Goal: Information Seeking & Learning: Check status

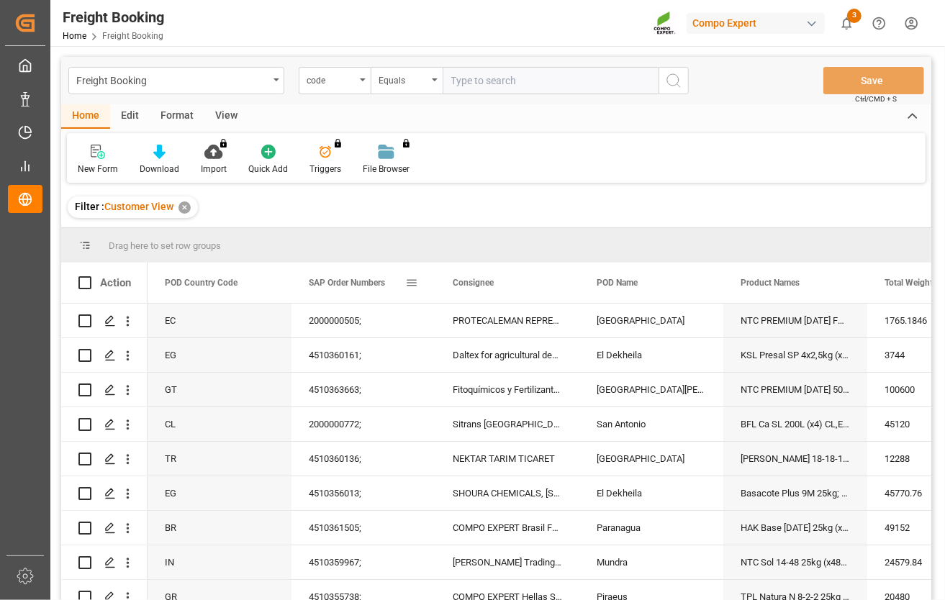
click at [419, 287] on div "SAP Order Numbers" at bounding box center [363, 283] width 144 height 40
click at [409, 284] on span at bounding box center [411, 282] width 13 height 13
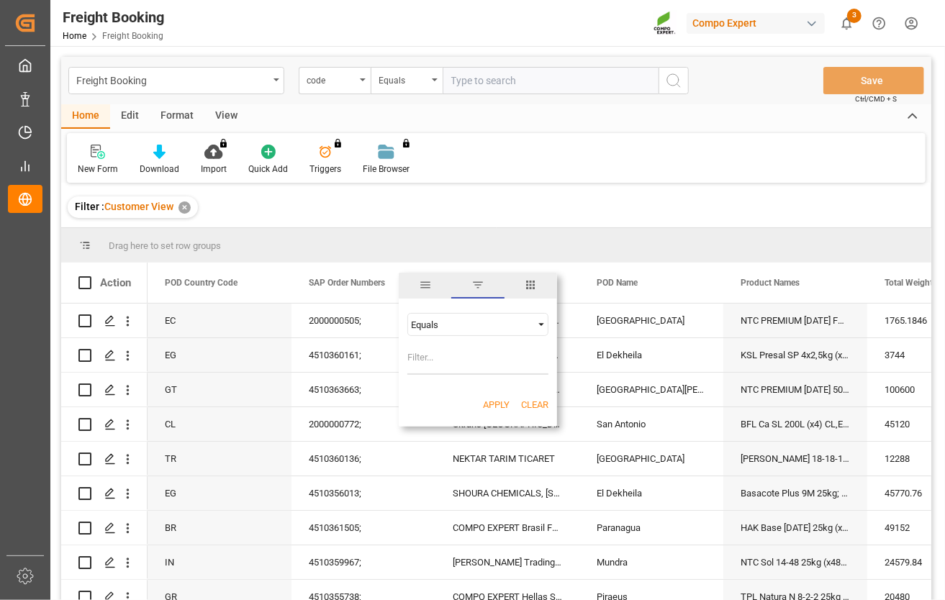
click at [451, 327] on div "Equals" at bounding box center [471, 324] width 121 height 11
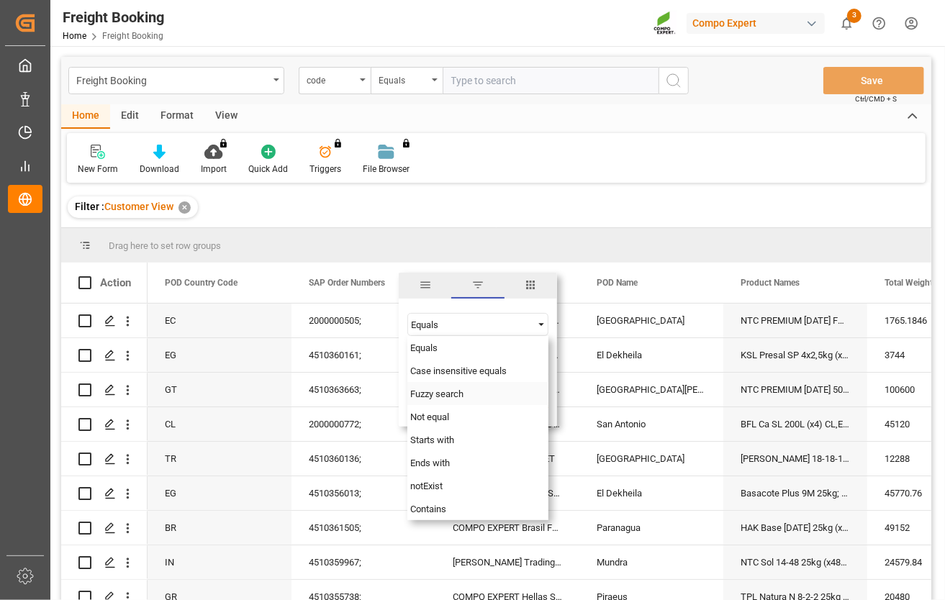
click at [450, 396] on span "Fuzzy search" at bounding box center [436, 394] width 53 height 11
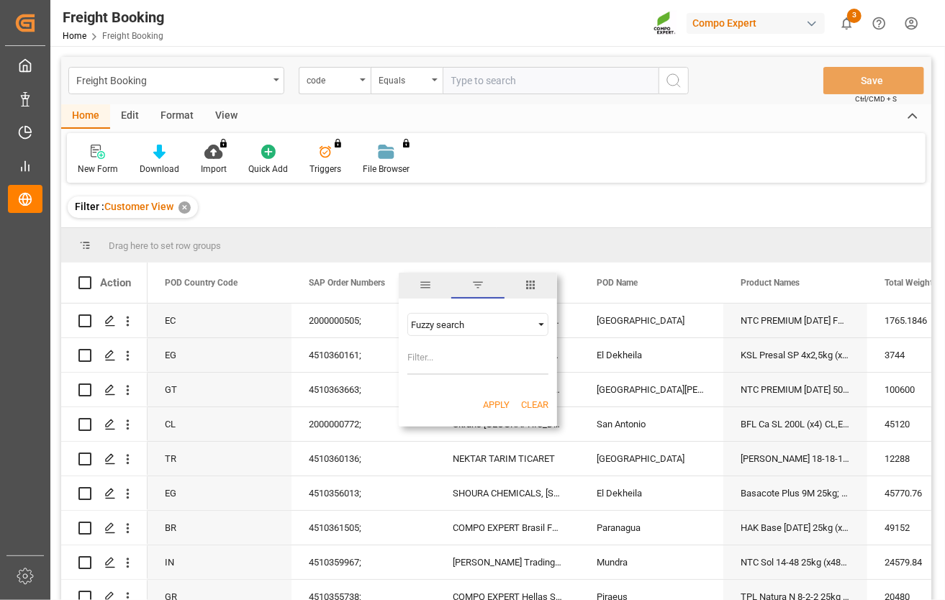
click at [449, 351] on input "Filter Value" at bounding box center [477, 360] width 141 height 29
paste input "2000000999"
type input "2000000999"
click at [491, 407] on button "Apply" at bounding box center [496, 405] width 27 height 14
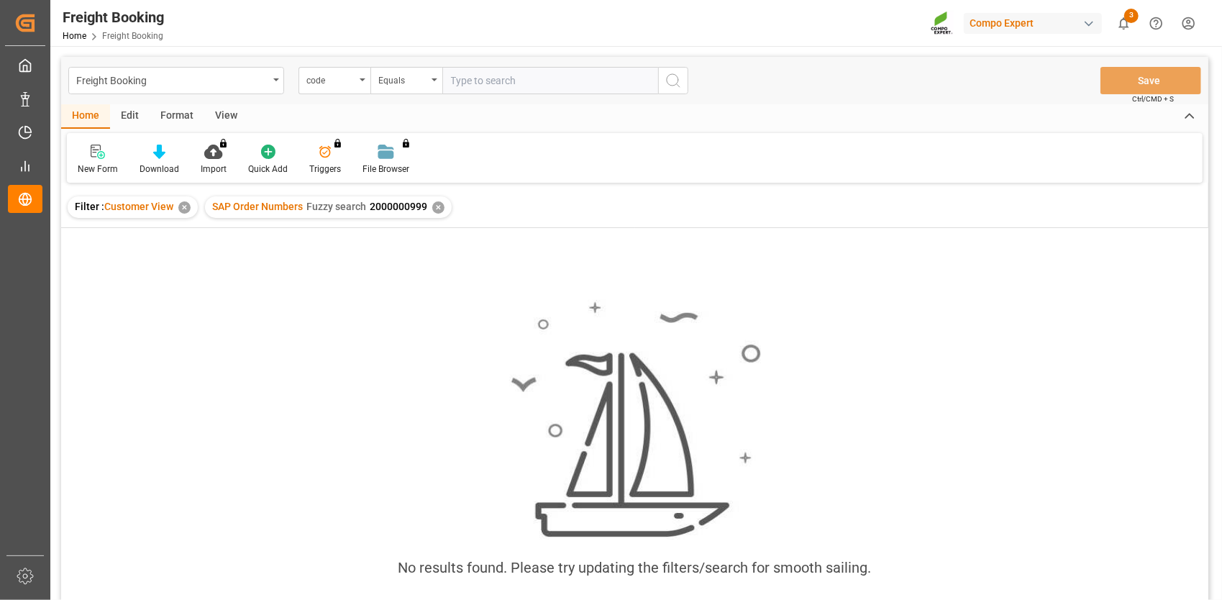
click at [440, 207] on div "✕" at bounding box center [438, 207] width 12 height 12
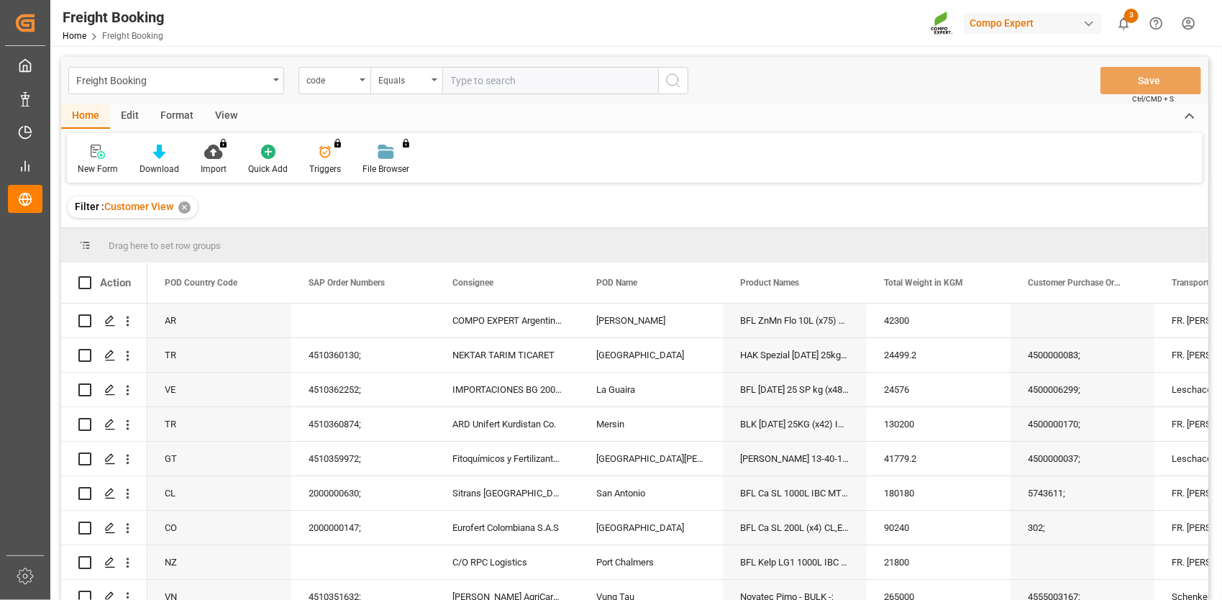
click at [527, 194] on div "Filter : Customer View ✕" at bounding box center [635, 207] width 1148 height 40
click at [413, 284] on span at bounding box center [411, 282] width 13 height 13
click at [944, 248] on div "Drag here to set row groups" at bounding box center [635, 245] width 1148 height 35
click at [944, 278] on span at bounding box center [1131, 282] width 13 height 13
click at [944, 353] on input "Filter Value" at bounding box center [1129, 360] width 141 height 29
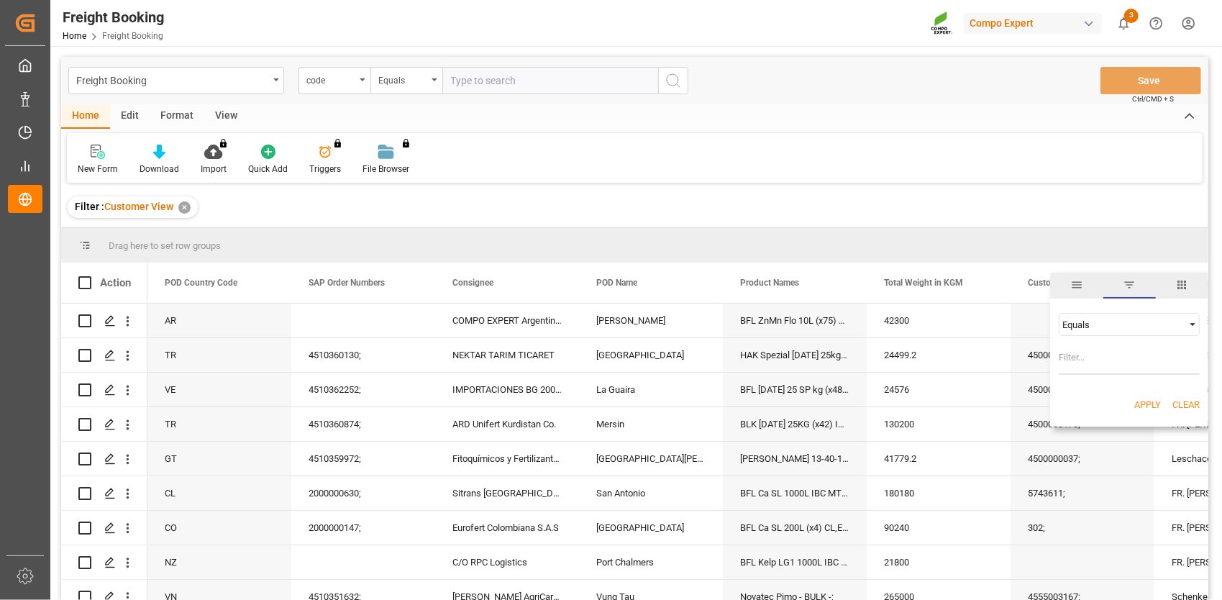
click at [944, 320] on div "Equals" at bounding box center [1123, 324] width 121 height 11
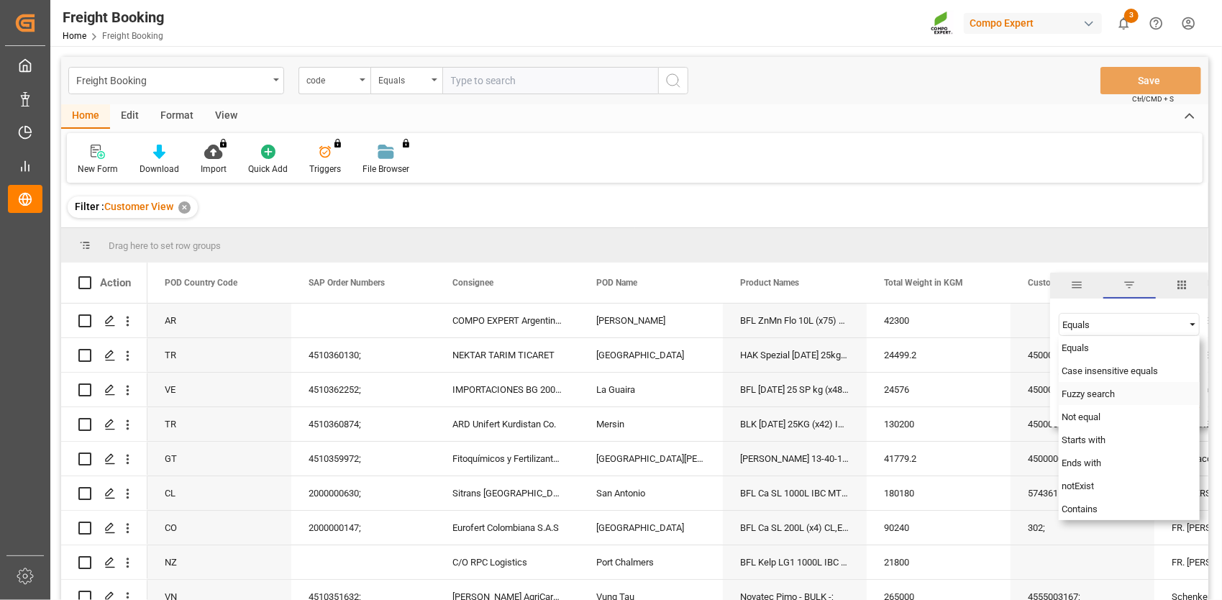
click at [944, 393] on span "Fuzzy search" at bounding box center [1088, 394] width 53 height 11
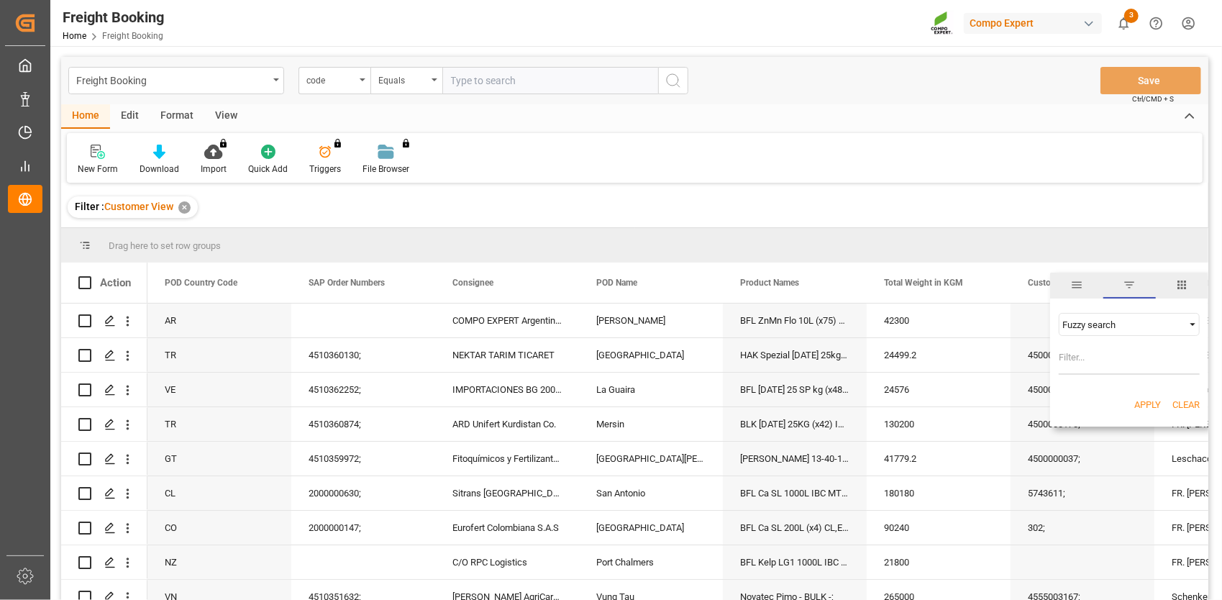
click at [944, 359] on input "Filter Value" at bounding box center [1129, 360] width 141 height 29
paste input "4500007005"
type input "4500007005"
click at [944, 404] on button "Apply" at bounding box center [1148, 405] width 27 height 14
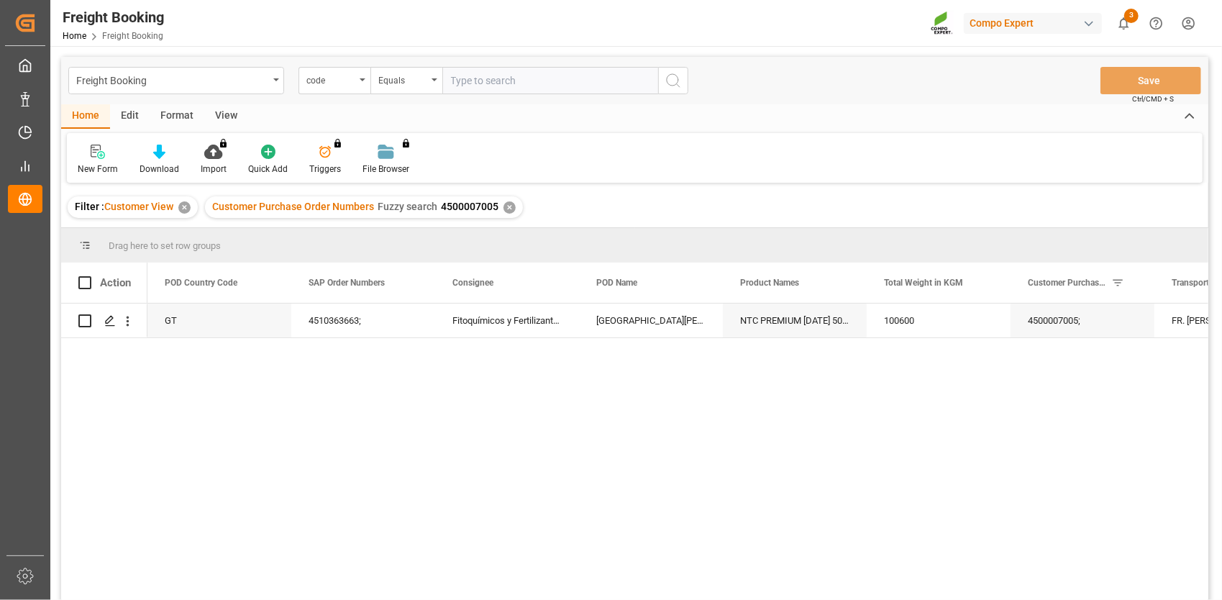
scroll to position [72, 0]
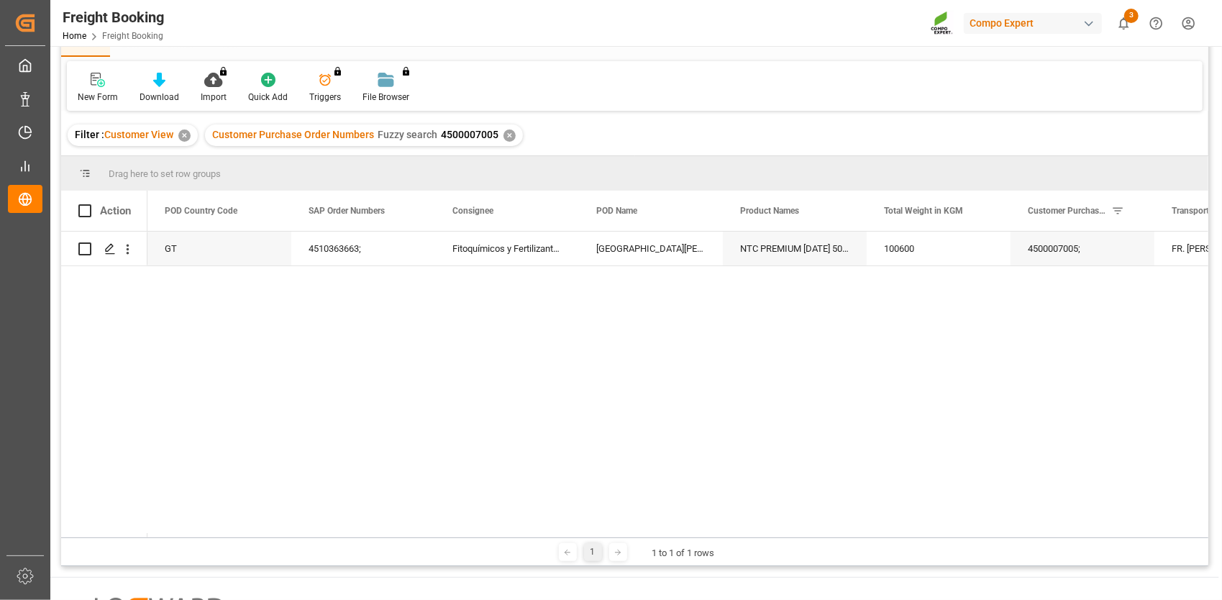
drag, startPoint x: 537, startPoint y: 537, endPoint x: 659, endPoint y: 536, distance: 122.3
click at [659, 536] on div "Drag here to set row groups Drag here to set column labels Action POD Country C…" at bounding box center [635, 361] width 1148 height 410
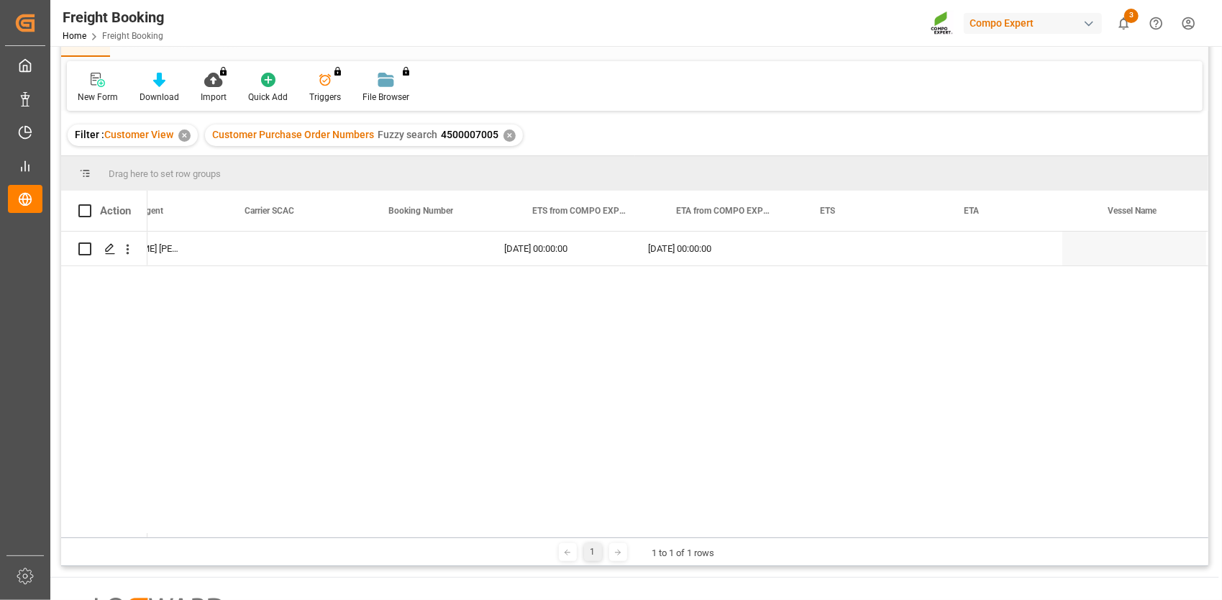
scroll to position [0, 1163]
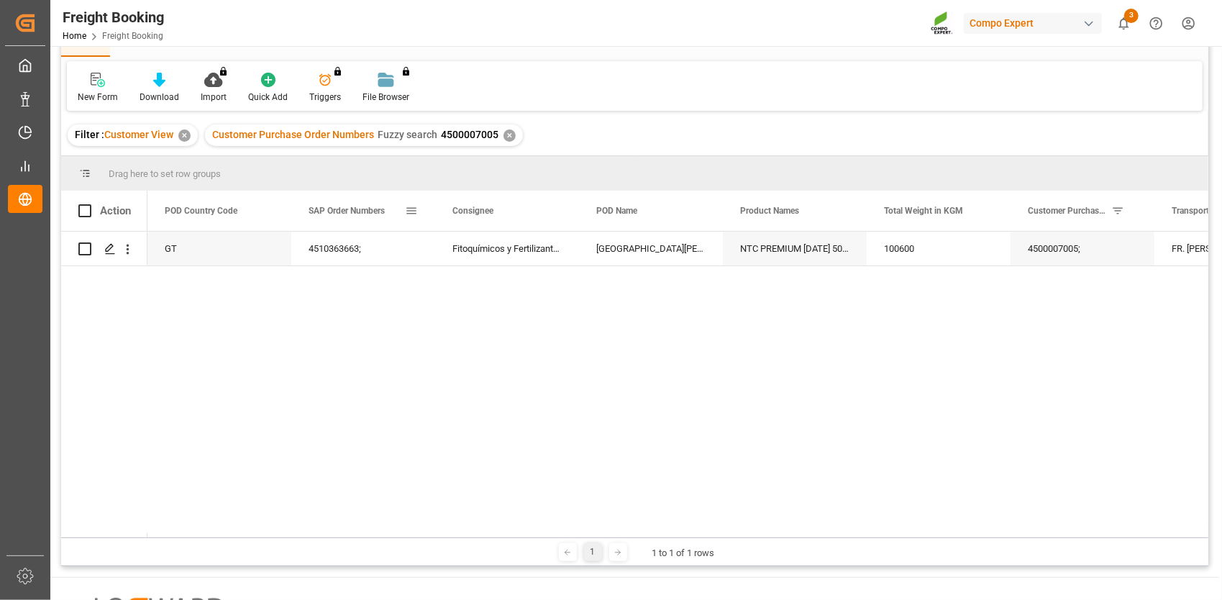
click at [413, 212] on span at bounding box center [411, 210] width 13 height 13
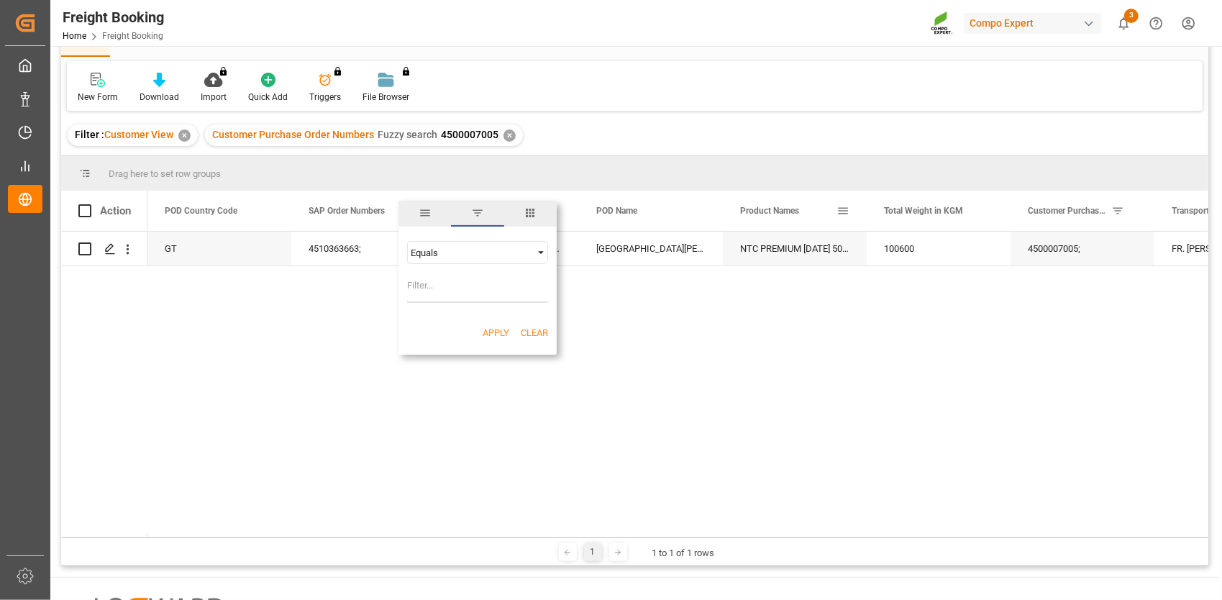
click at [842, 205] on span at bounding box center [843, 210] width 13 height 13
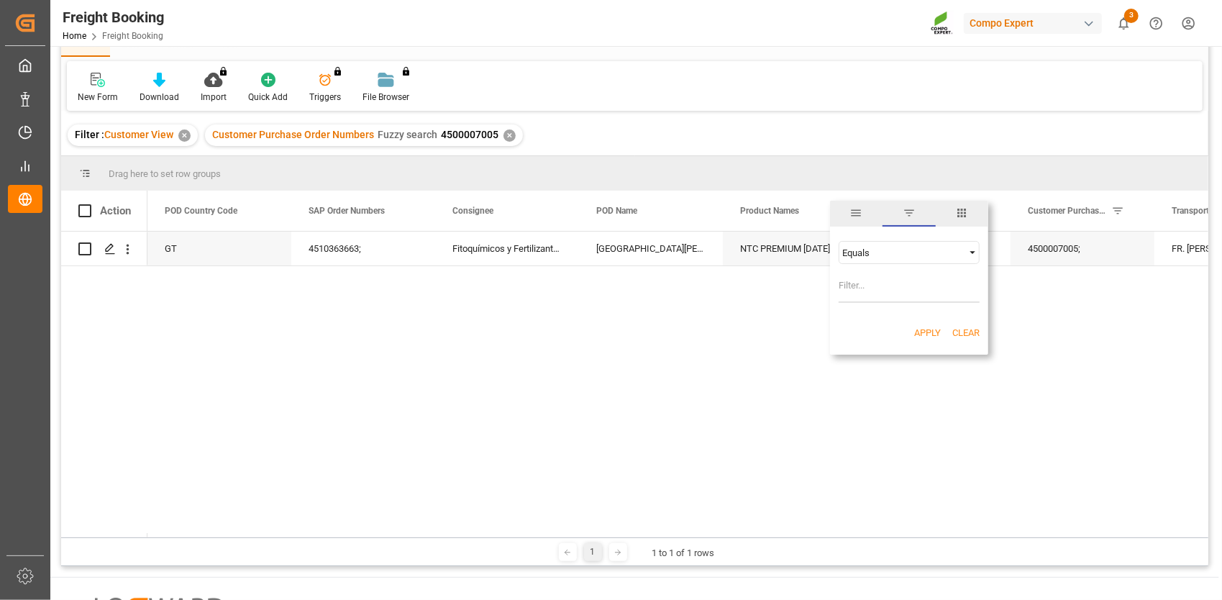
click at [510, 138] on div "✕" at bounding box center [510, 136] width 12 height 12
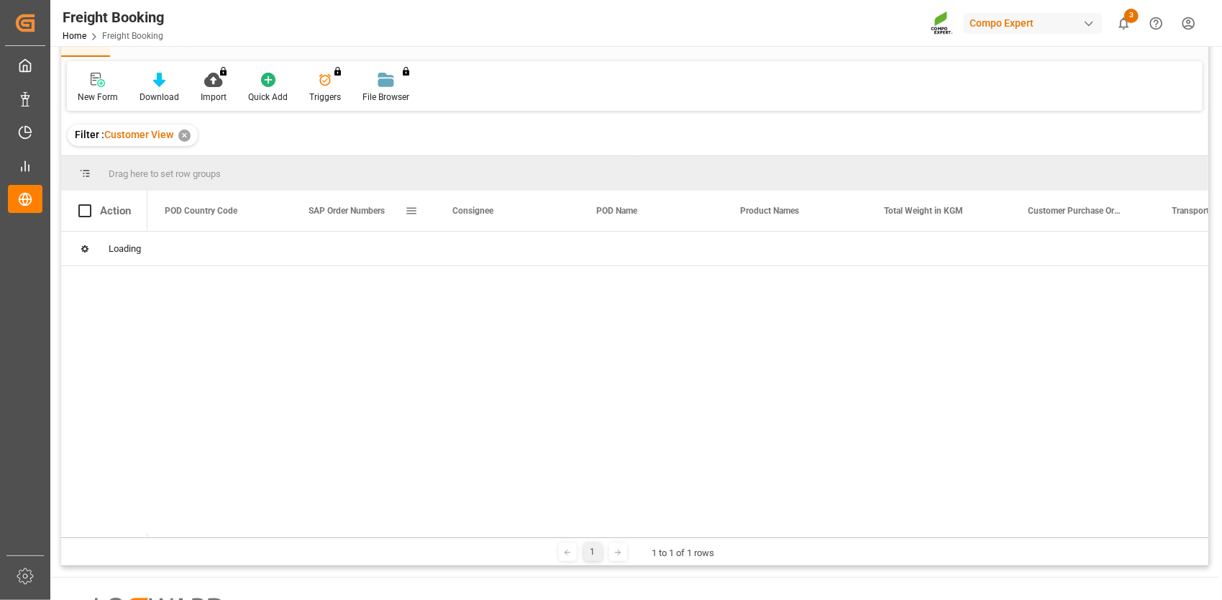
click at [417, 209] on span at bounding box center [411, 210] width 13 height 13
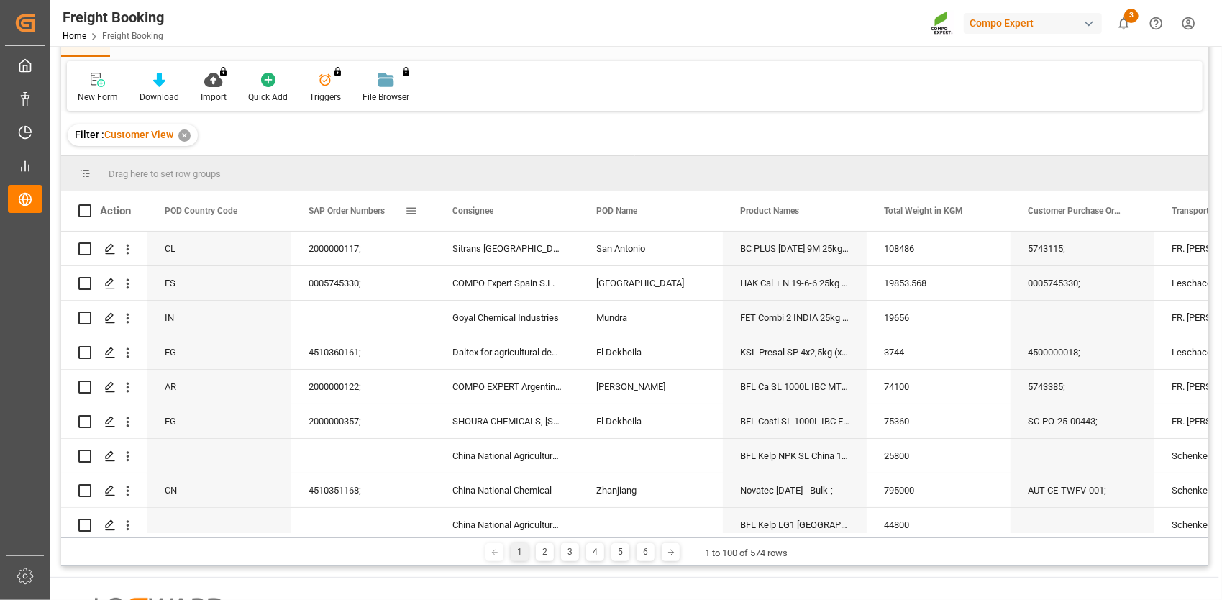
click at [408, 207] on span at bounding box center [411, 210] width 13 height 13
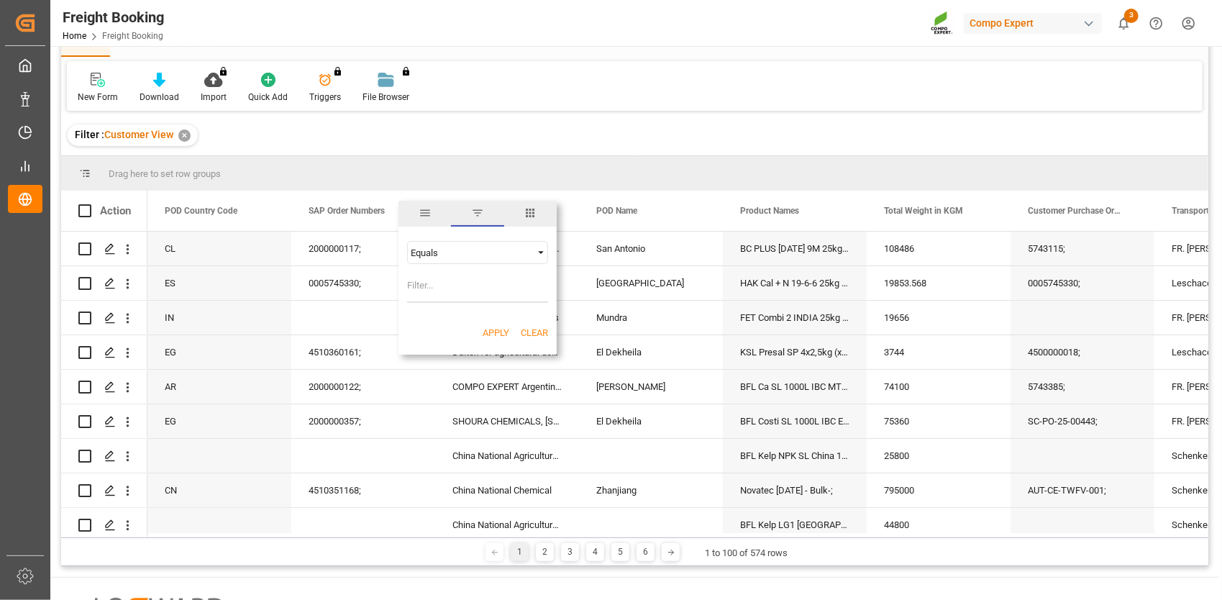
click at [444, 253] on div "Equals" at bounding box center [471, 253] width 121 height 11
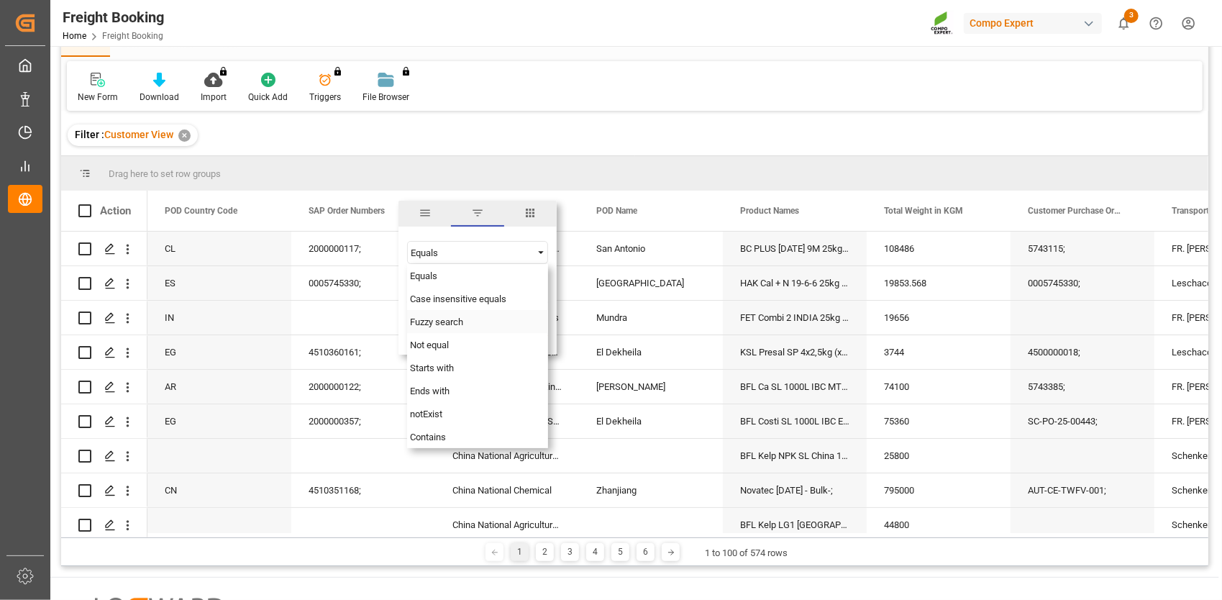
click at [446, 327] on span "Fuzzy search" at bounding box center [436, 322] width 53 height 11
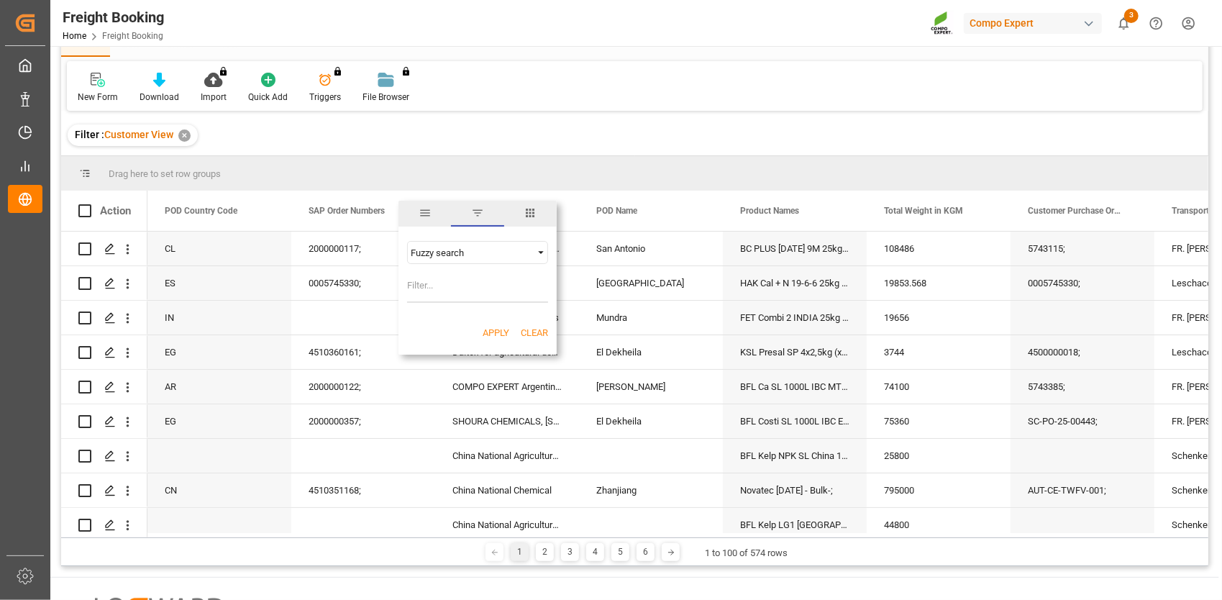
click at [435, 281] on input "Filter Value" at bounding box center [477, 288] width 141 height 29
paste input "2000000991"
type input "2000000991"
click at [491, 332] on button "Apply" at bounding box center [496, 333] width 27 height 14
